Goal: Transaction & Acquisition: Subscribe to service/newsletter

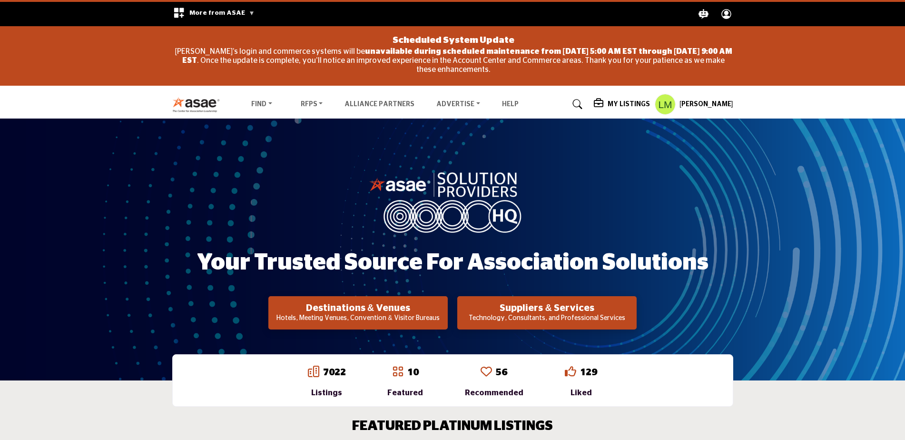
click at [616, 101] on h5 "My Listings" at bounding box center [628, 104] width 42 height 9
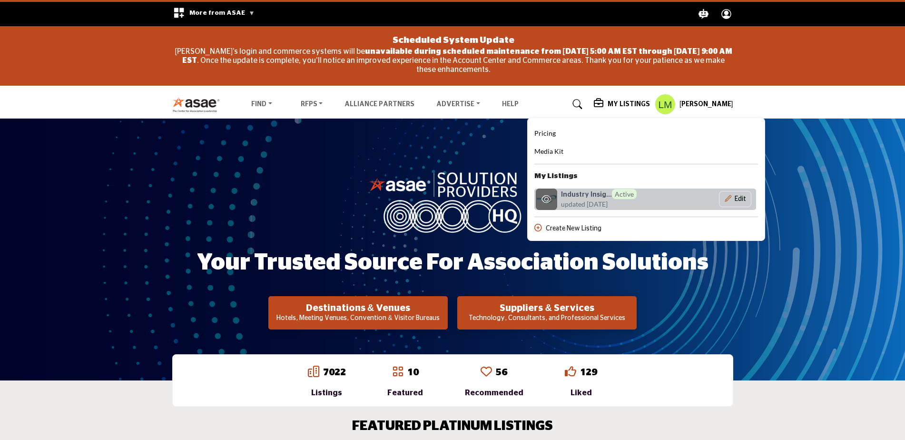
click at [578, 196] on h6 "Industry Insig... Active" at bounding box center [599, 194] width 76 height 10
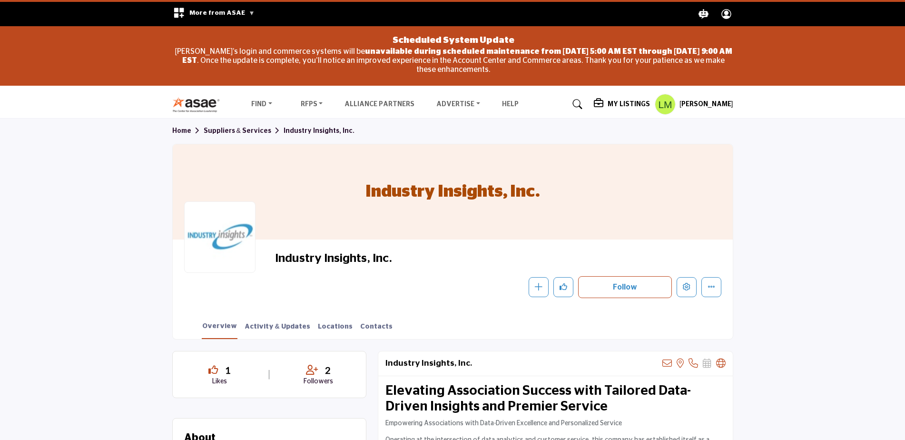
click at [620, 101] on h5 "My Listings" at bounding box center [628, 104] width 42 height 9
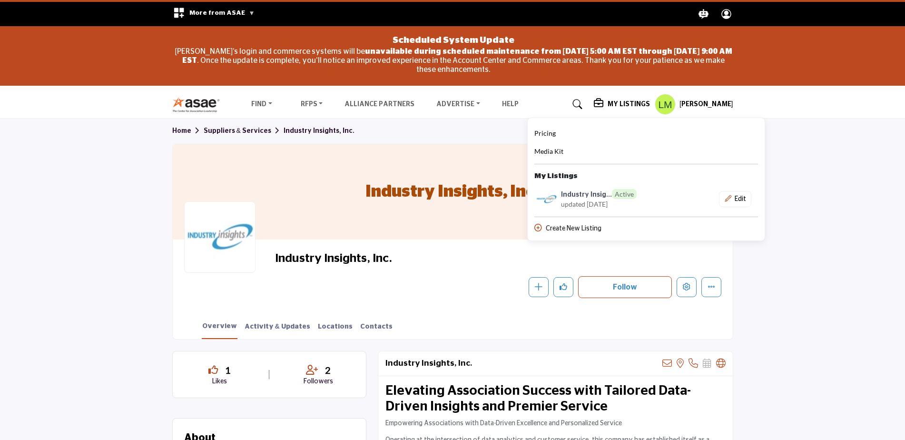
drag, startPoint x: 576, startPoint y: 194, endPoint x: 551, endPoint y: 150, distance: 50.5
click at [551, 150] on span "Media Kit" at bounding box center [548, 151] width 29 height 8
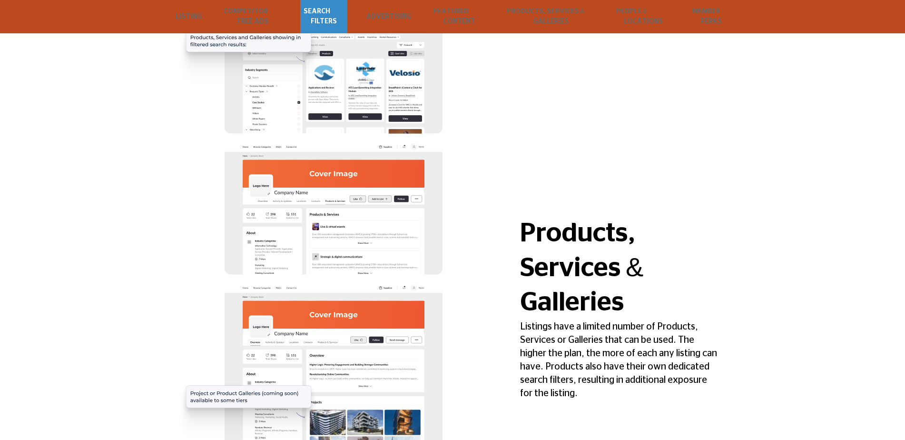
scroll to position [776, 0]
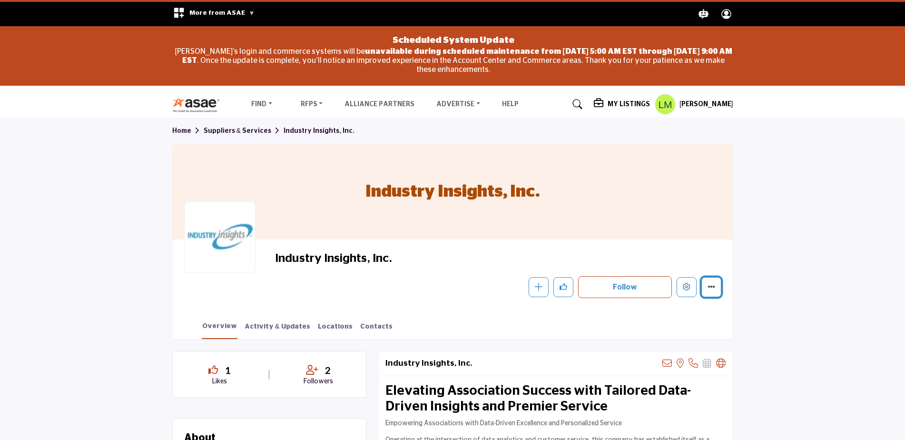
click at [444, 190] on button "More details" at bounding box center [711, 287] width 20 height 20
click at [444, 190] on icon "More details" at bounding box center [711, 287] width 8 height 8
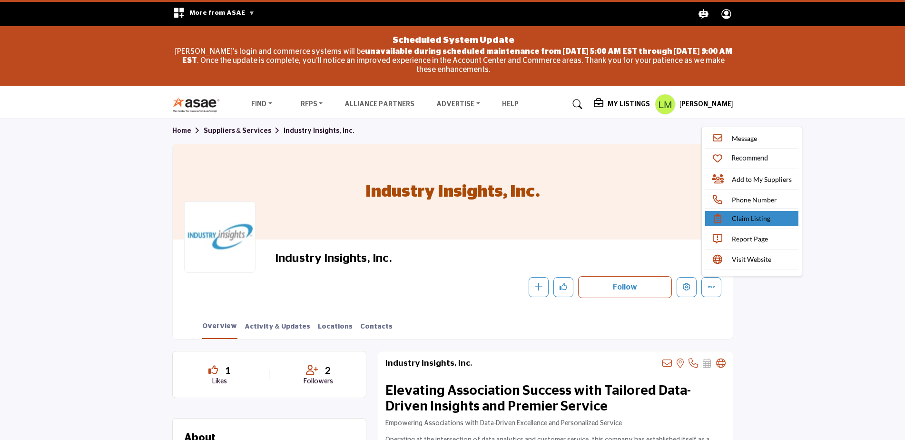
click at [444, 190] on span "Claim Listing" at bounding box center [751, 218] width 39 height 10
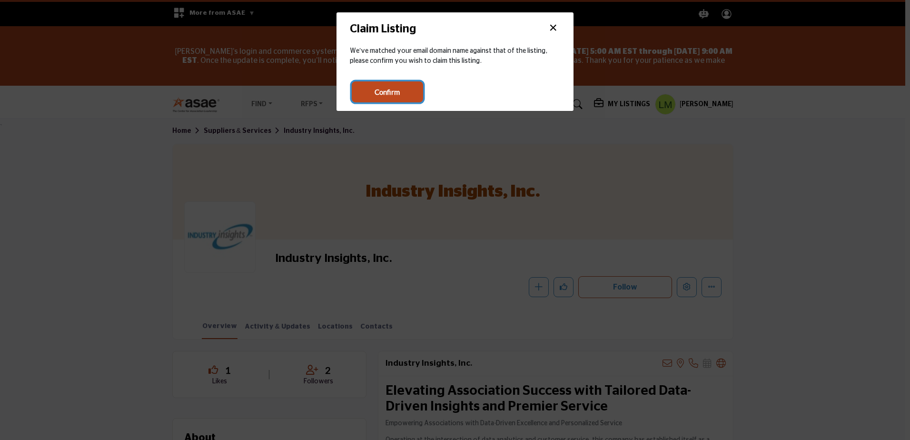
click at [399, 90] on span "Confirm" at bounding box center [386, 92] width 25 height 11
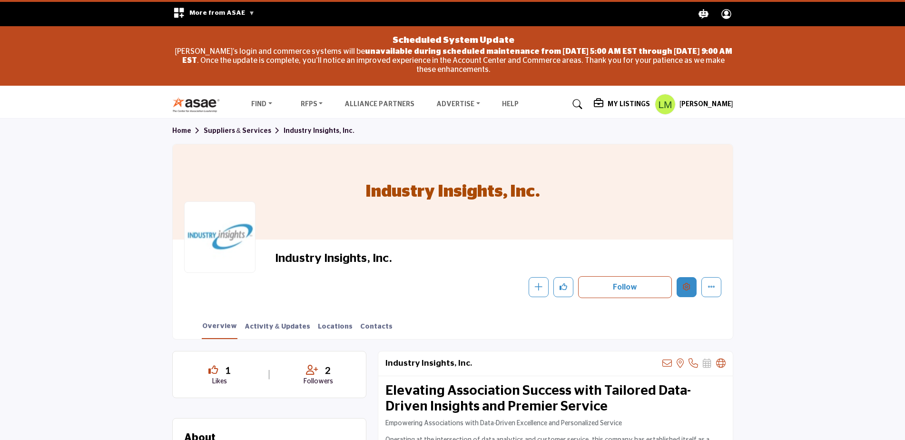
click at [686, 289] on icon "Edit company" at bounding box center [687, 287] width 8 height 8
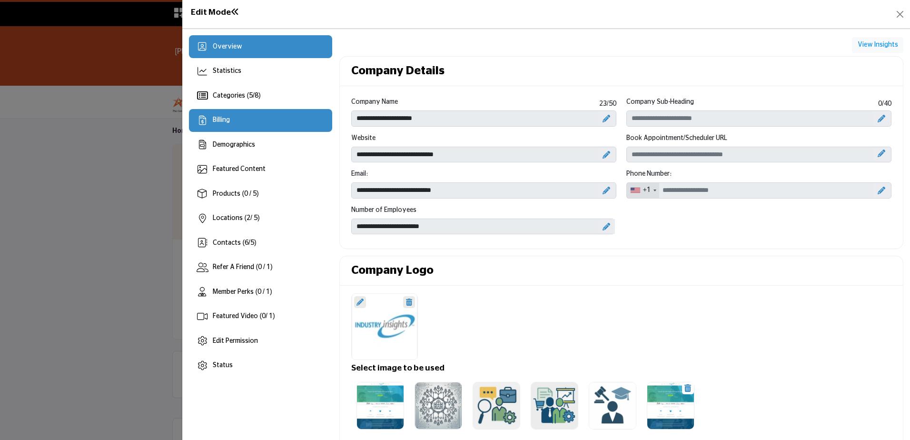
click at [272, 120] on div "Billing" at bounding box center [260, 120] width 143 height 23
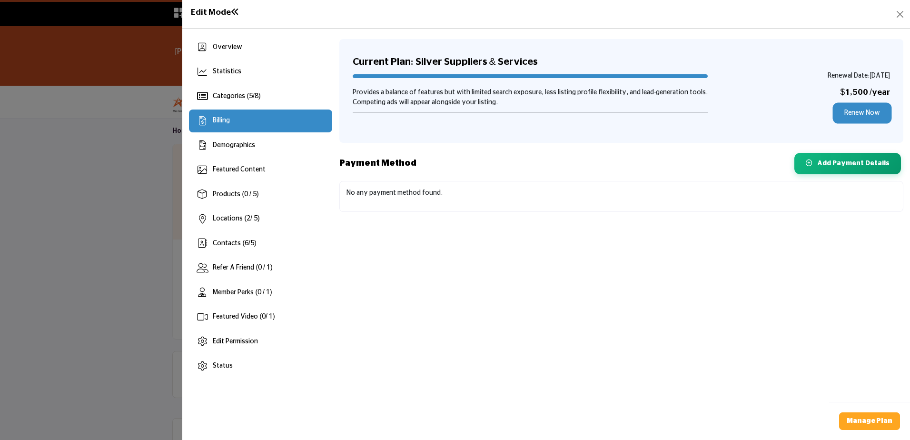
click at [863, 114] on link "Renew Now" at bounding box center [862, 113] width 56 height 18
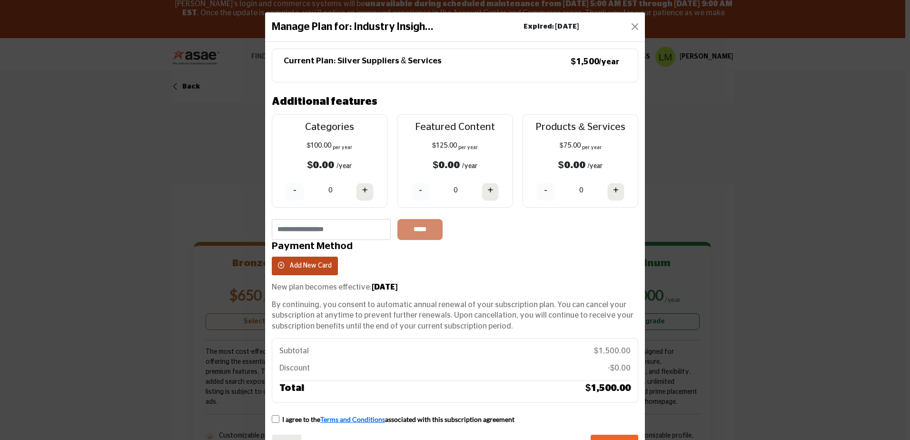
scroll to position [34, 0]
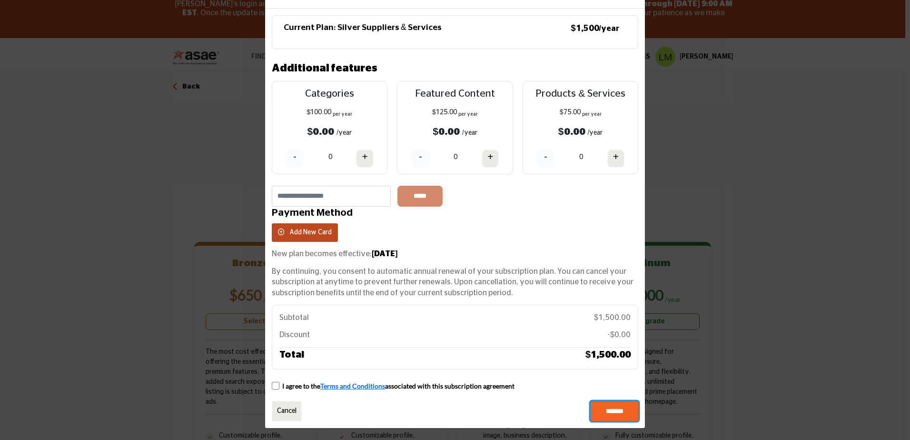
click at [607, 411] on input "*******" at bounding box center [614, 411] width 48 height 20
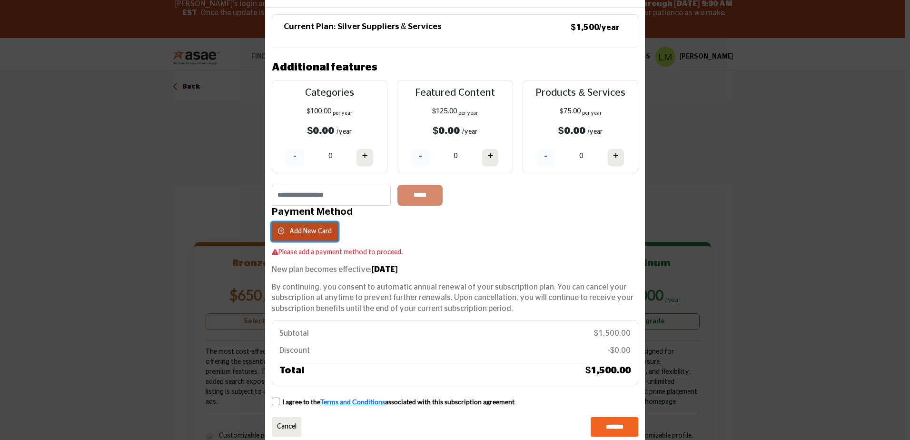
click at [323, 228] on span "Add New Card" at bounding box center [310, 231] width 42 height 7
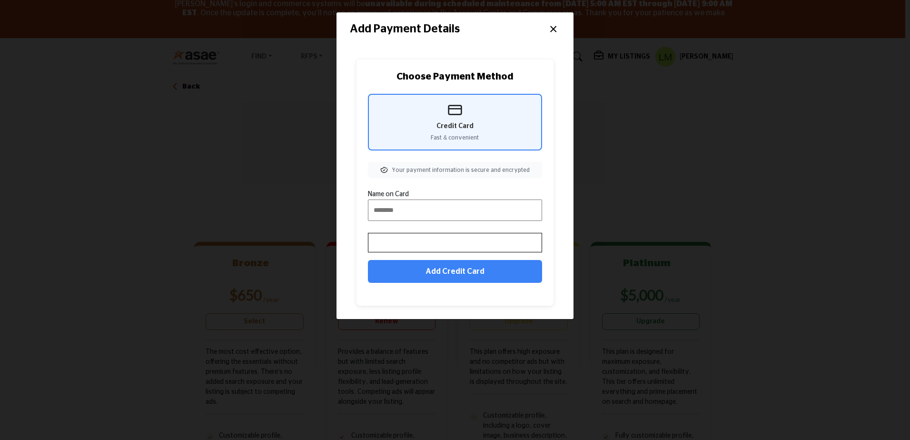
click at [430, 210] on input "Name on Card" at bounding box center [455, 209] width 174 height 21
type input "**********"
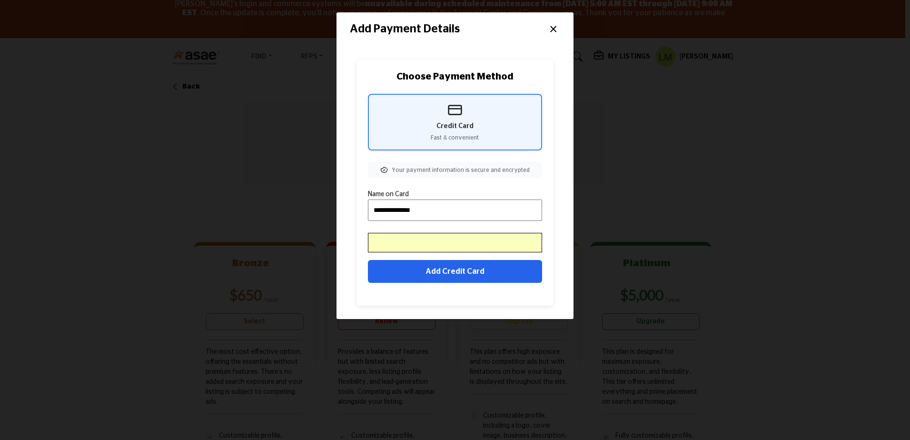
click at [461, 270] on button "Add Credit Card" at bounding box center [455, 271] width 174 height 23
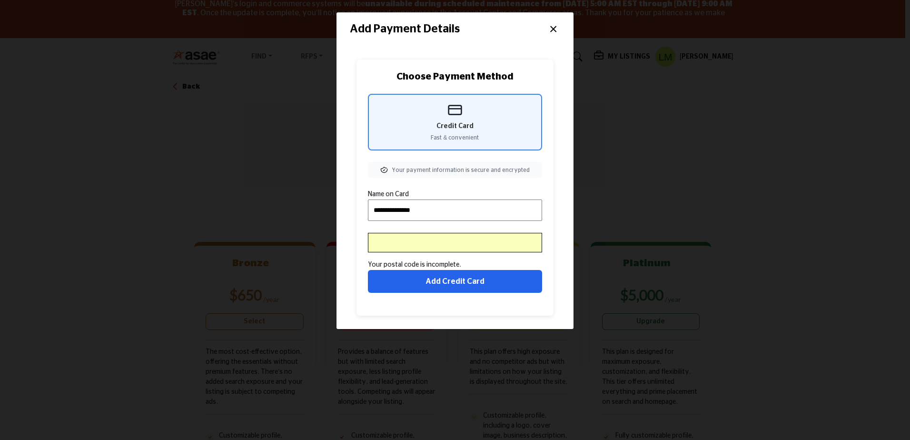
click at [482, 281] on button "Add Credit Card" at bounding box center [455, 281] width 174 height 23
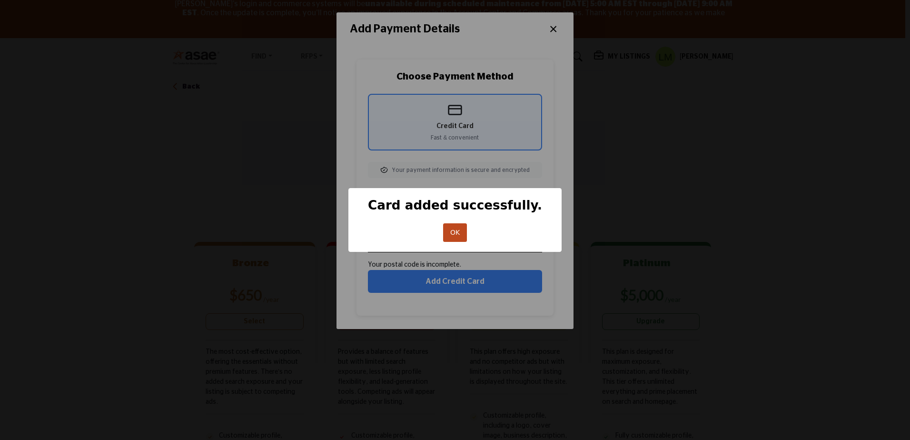
click at [453, 232] on button "OK" at bounding box center [455, 232] width 24 height 19
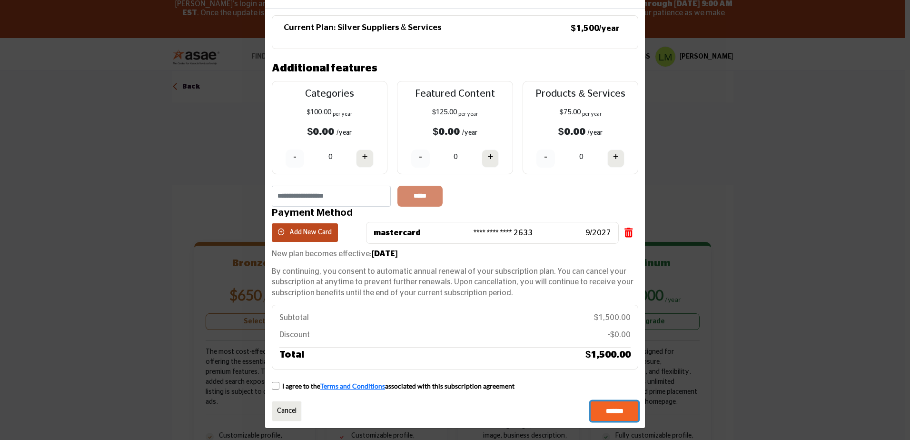
click at [608, 410] on input "*******" at bounding box center [614, 411] width 48 height 20
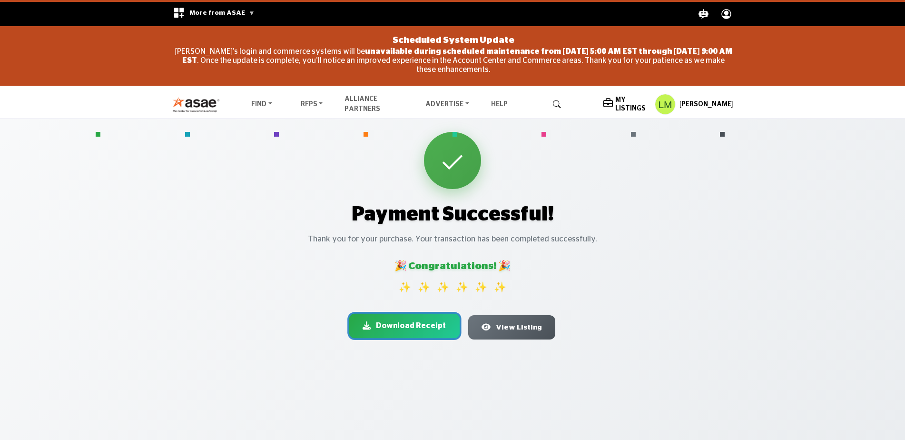
click at [402, 331] on span "Download Receipt" at bounding box center [411, 325] width 70 height 11
